Goal: Task Accomplishment & Management: Use online tool/utility

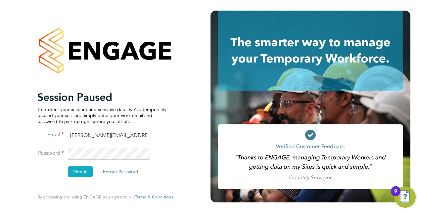
click at [84, 168] on button "Sign In" at bounding box center [80, 171] width 25 height 11
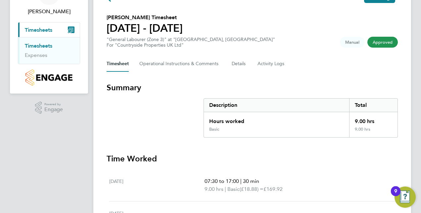
scroll to position [33, 0]
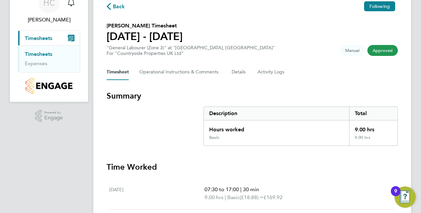
click at [30, 60] on li "Timesheets" at bounding box center [50, 55] width 50 height 9
click at [33, 54] on link "Timesheets" at bounding box center [38, 54] width 27 height 6
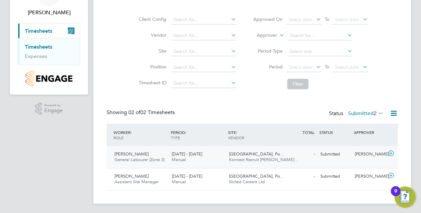
scroll to position [41, 0]
click at [133, 158] on span "General Labourer (Zone 3)" at bounding box center [140, 159] width 50 height 6
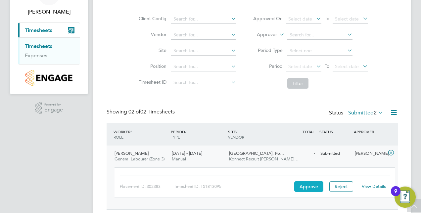
click at [312, 185] on button "Approve" at bounding box center [308, 186] width 29 height 11
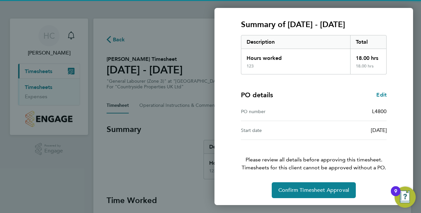
scroll to position [84, 0]
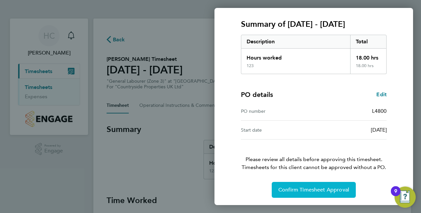
click at [318, 188] on span "Confirm Timesheet Approval" at bounding box center [313, 190] width 71 height 7
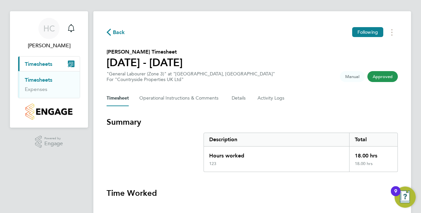
scroll to position [4, 0]
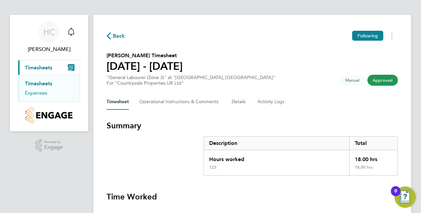
click at [34, 92] on link "Expenses" at bounding box center [36, 93] width 23 height 6
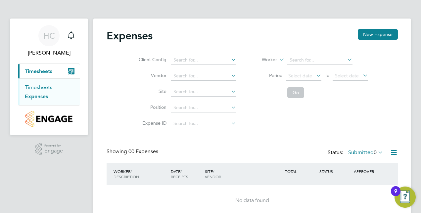
click at [46, 88] on link "Timesheets" at bounding box center [38, 87] width 27 height 6
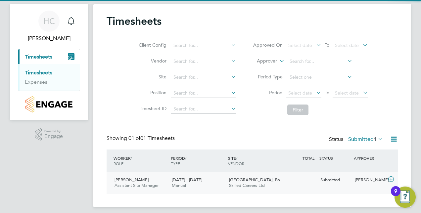
scroll to position [19, 0]
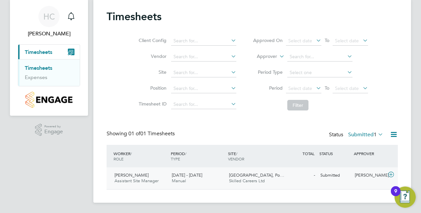
click at [150, 173] on div "Adam Wright Assistant Site Manager 25 - 31 Aug 2025" at bounding box center [140, 178] width 57 height 17
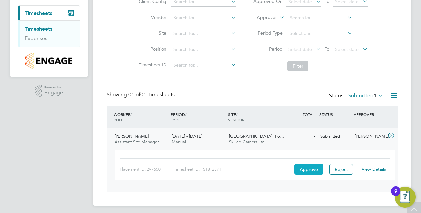
scroll to position [61, 0]
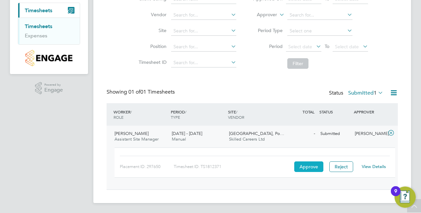
click at [315, 165] on button "Approve" at bounding box center [308, 167] width 29 height 11
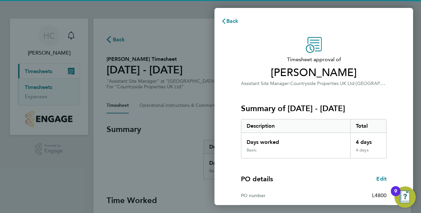
scroll to position [84, 0]
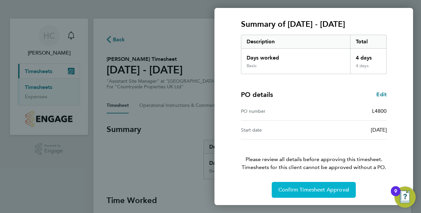
click at [314, 187] on span "Confirm Timesheet Approval" at bounding box center [313, 190] width 71 height 7
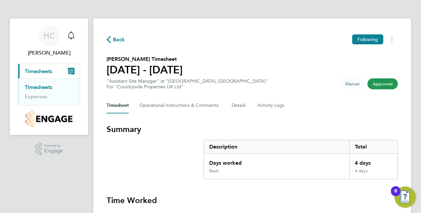
drag, startPoint x: 34, startPoint y: 85, endPoint x: 39, endPoint y: 87, distance: 4.9
click at [34, 85] on link "Timesheets" at bounding box center [38, 87] width 27 height 6
